Goal: Communication & Community: Participate in discussion

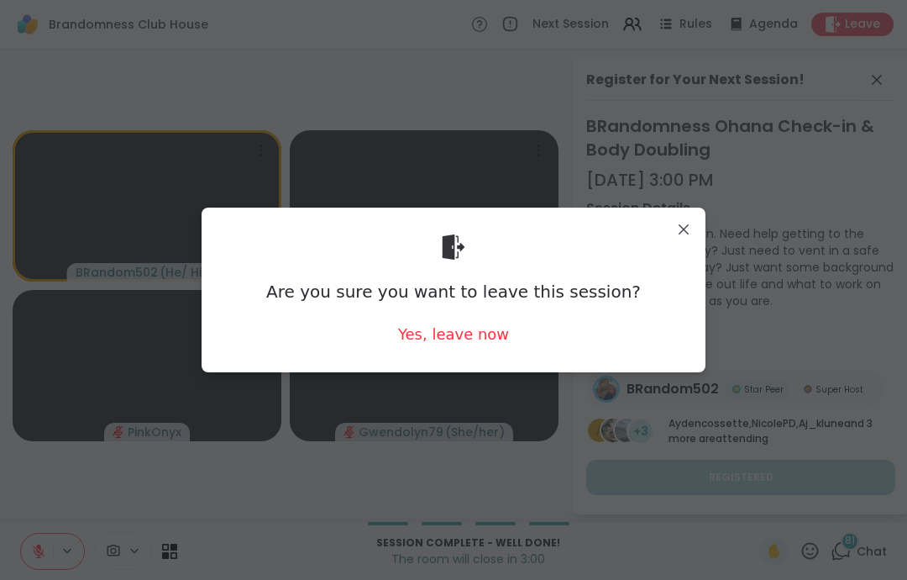
click at [497, 358] on div "Are you sure you want to leave this session? Yes, leave now" at bounding box center [453, 289] width 477 height 137
click at [485, 369] on div "Are you sure you want to leave this session? Yes, leave now" at bounding box center [454, 289] width 504 height 164
click at [485, 368] on div "Are you sure you want to leave this session? Yes, leave now" at bounding box center [454, 289] width 504 height 164
click at [456, 334] on div "Yes, leave now" at bounding box center [453, 333] width 111 height 21
